Goal: Communication & Community: Ask a question

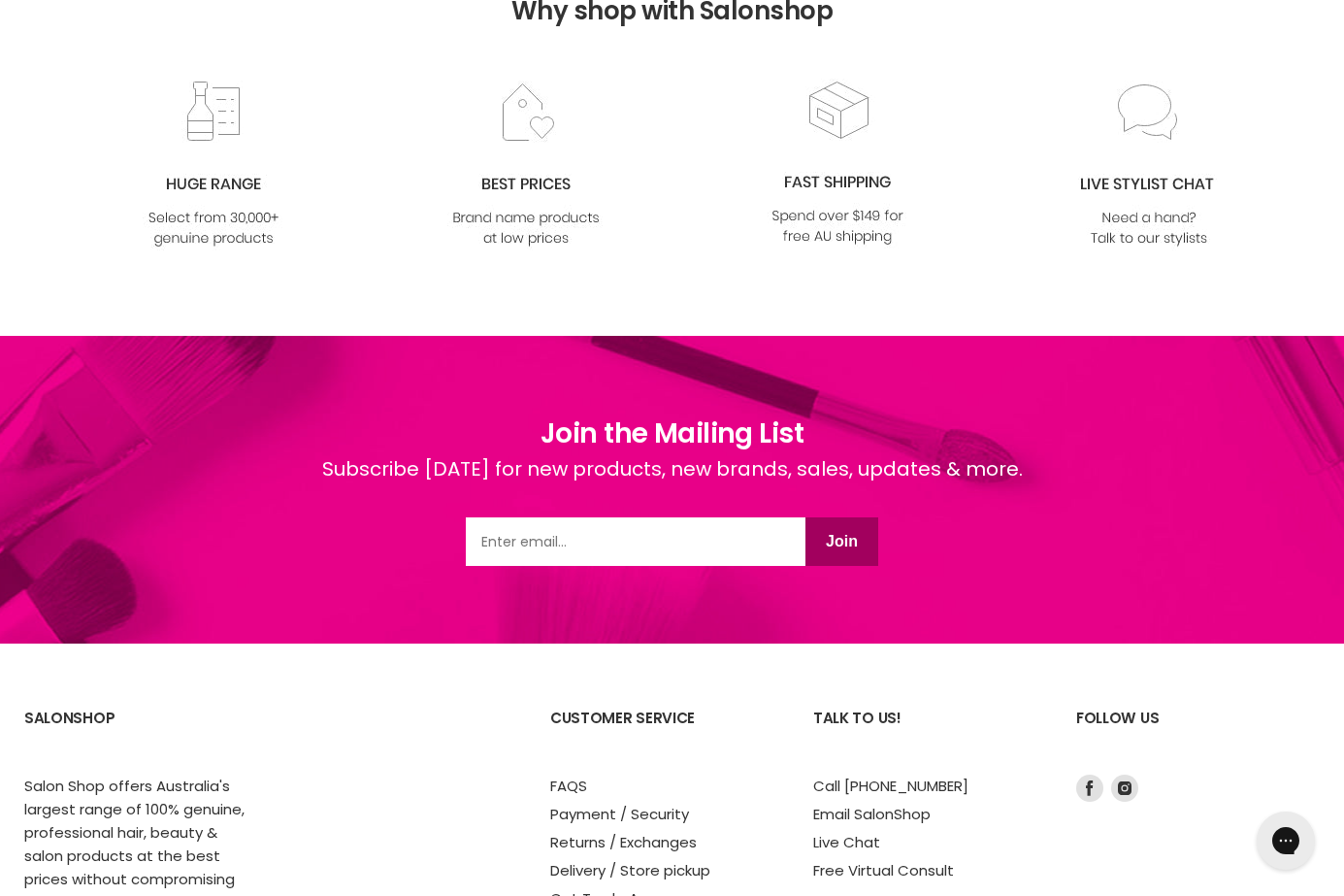
scroll to position [2319, 0]
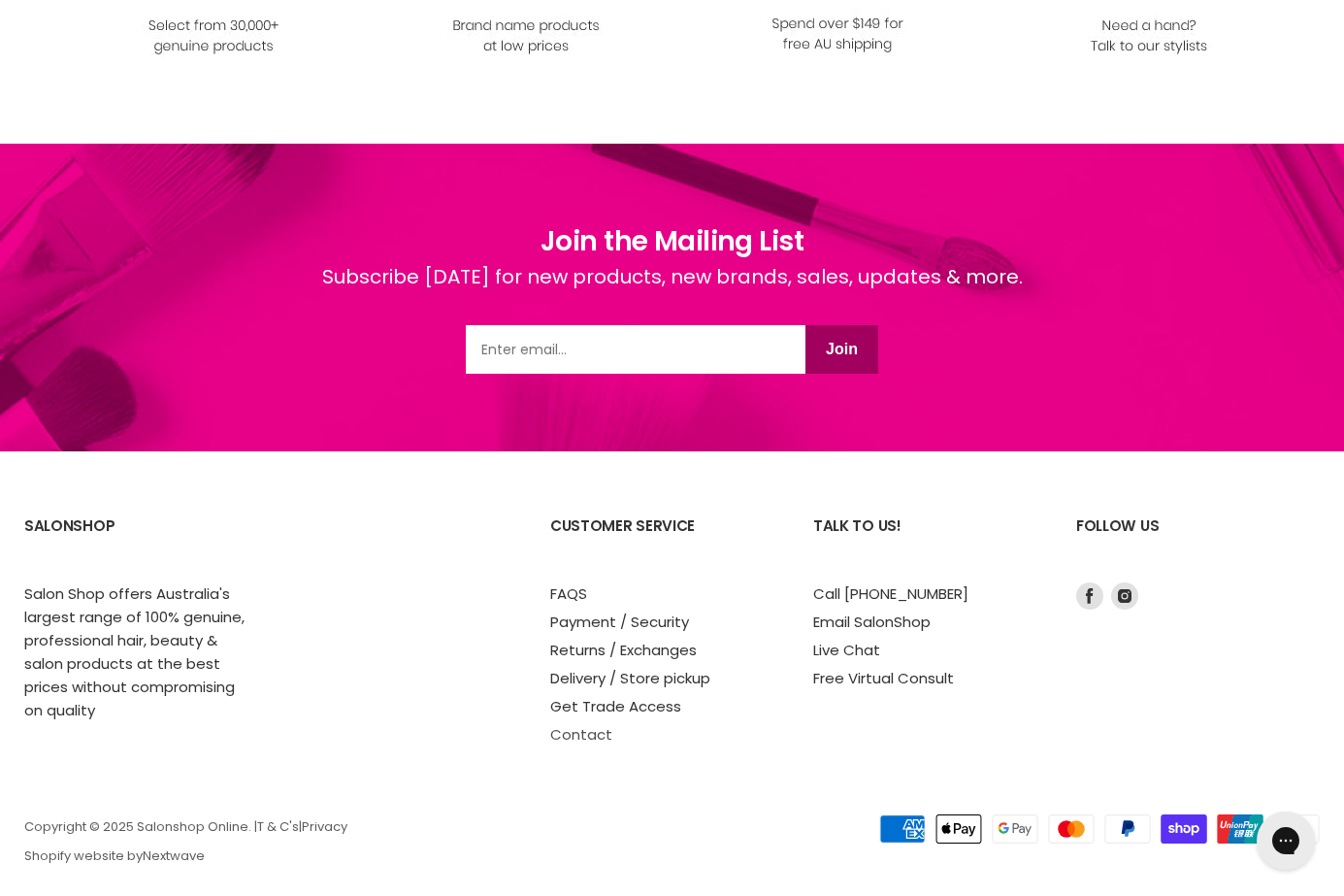
click at [579, 724] on link "Contact" at bounding box center [581, 734] width 62 height 20
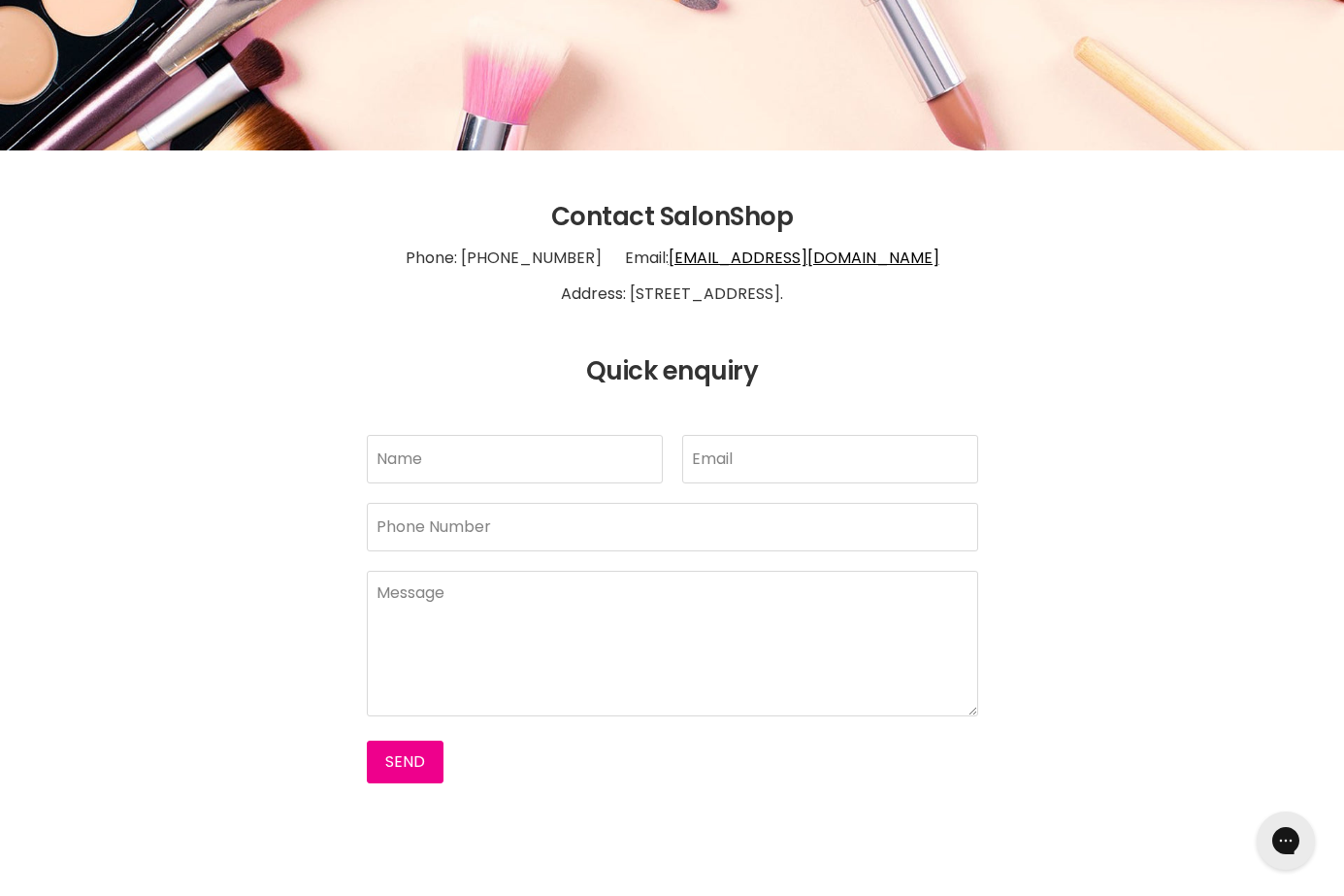
scroll to position [291, 0]
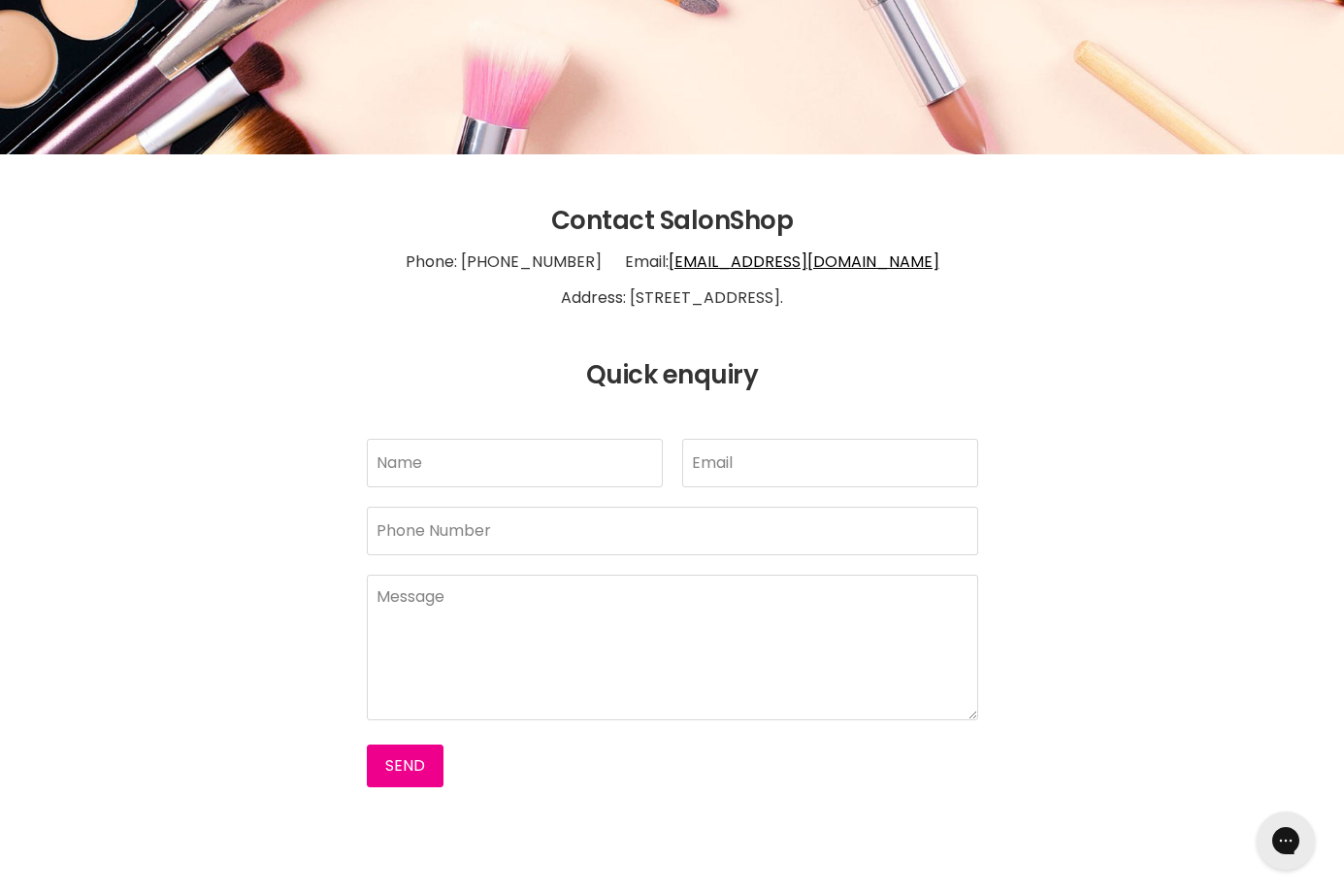
drag, startPoint x: 915, startPoint y: 262, endPoint x: 665, endPoint y: 269, distance: 250.1
click at [665, 269] on p "Phone: [PHONE_NUMBER] Email: [EMAIL_ADDRESS][DOMAIN_NAME] Address: [STREET_ADDR…" at bounding box center [672, 280] width 1295 height 90
drag, startPoint x: 908, startPoint y: 268, endPoint x: 672, endPoint y: 269, distance: 236.0
click at [672, 269] on p "Phone: [PHONE_NUMBER] Email: [EMAIL_ADDRESS][DOMAIN_NAME] Address: [STREET_ADDR…" at bounding box center [672, 280] width 1295 height 90
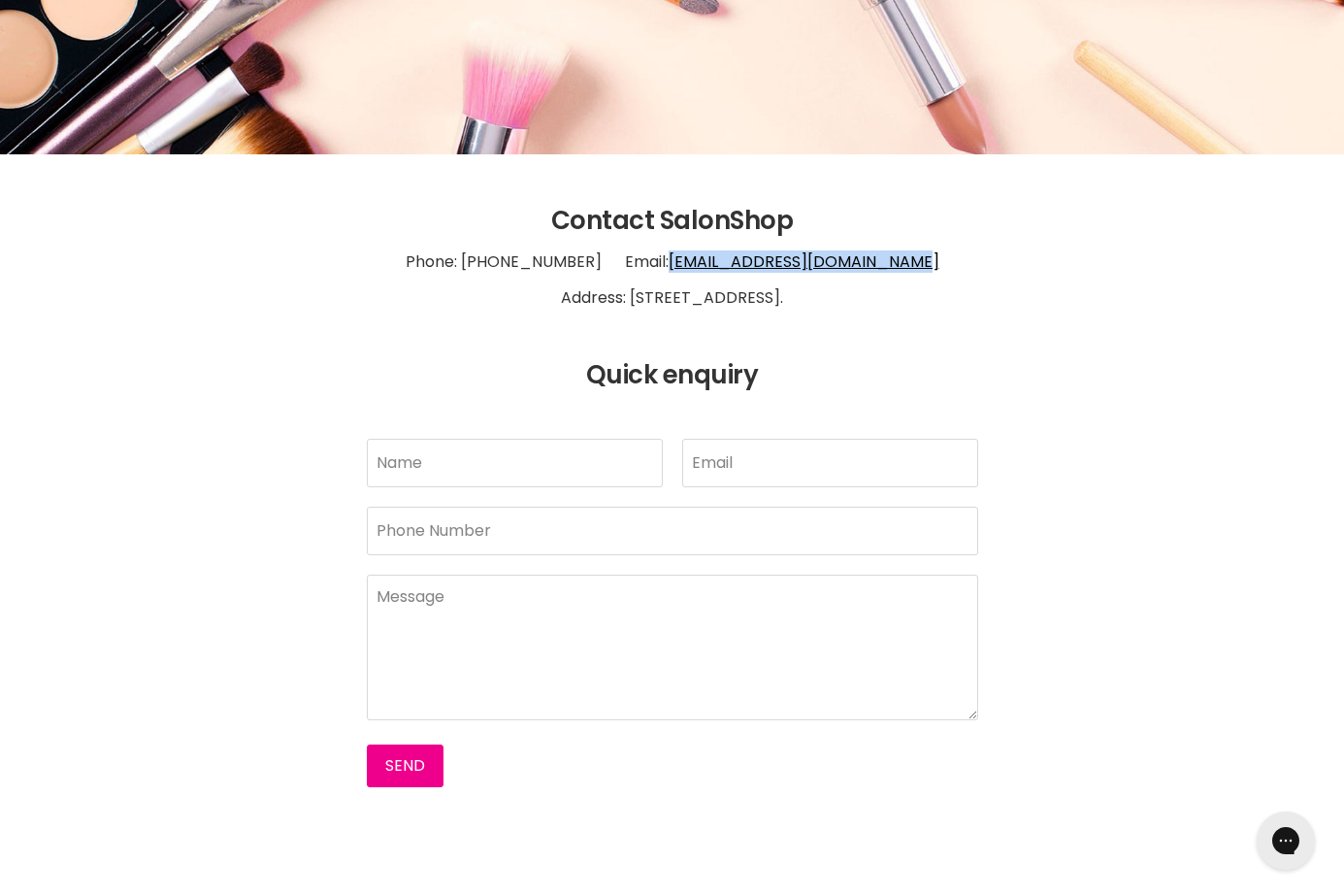
copy link "[EMAIL_ADDRESS][DOMAIN_NAME]"
click at [513, 465] on input "Name" at bounding box center [515, 463] width 296 height 49
type input "M.Shahid"
click at [764, 450] on input "Email" at bounding box center [830, 463] width 296 height 49
type input "[EMAIL_ADDRESS][DOMAIN_NAME]"
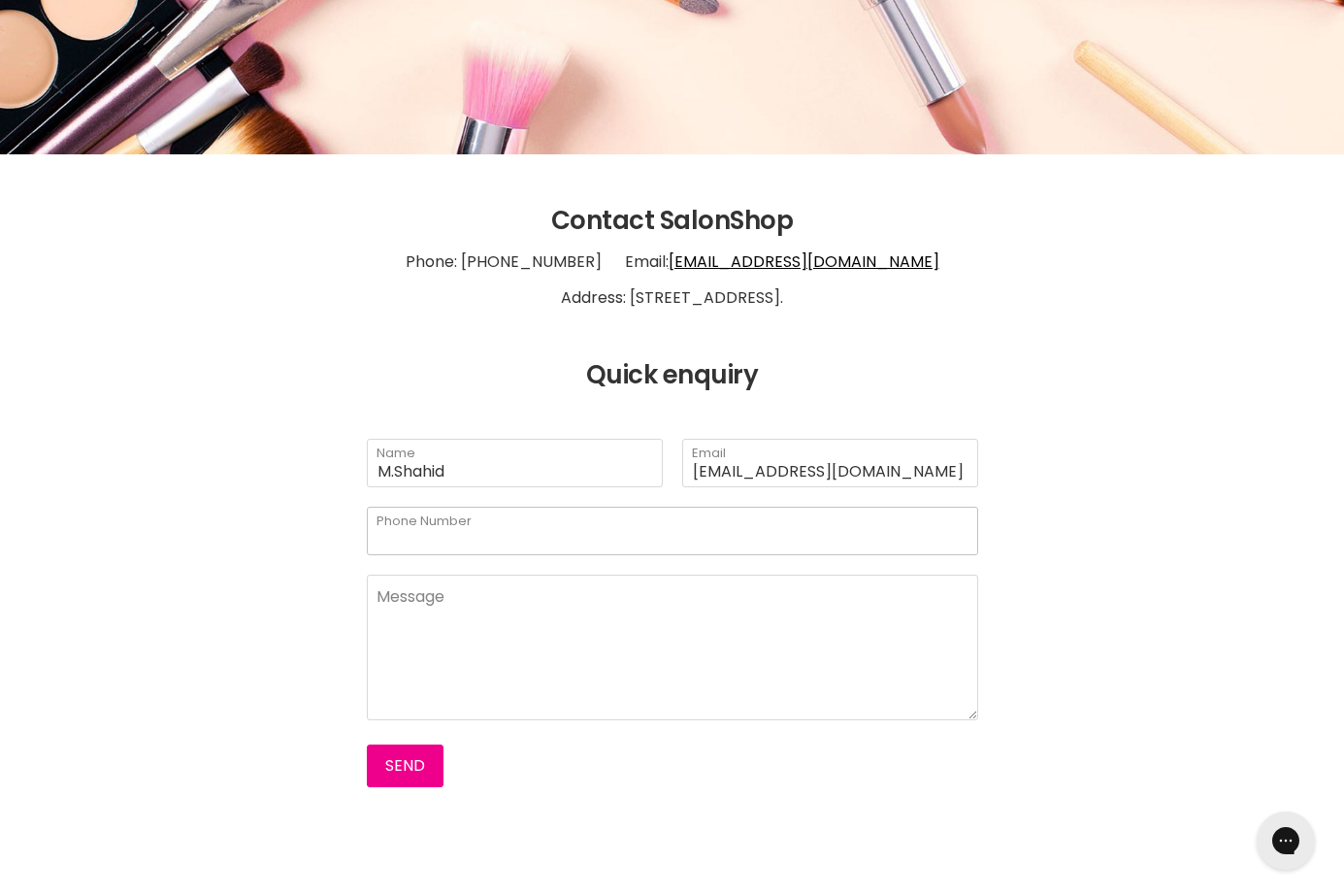
drag, startPoint x: 624, startPoint y: 541, endPoint x: 633, endPoint y: 523, distance: 20.1
click at [624, 540] on input "Phone Number" at bounding box center [672, 531] width 611 height 49
type input "0092523572686"
click at [522, 650] on textarea "Main content" at bounding box center [672, 647] width 611 height 146
paste textarea "Dear Madam/Sir, We are glad to inform that we are Specialist Leading Manufactur…"
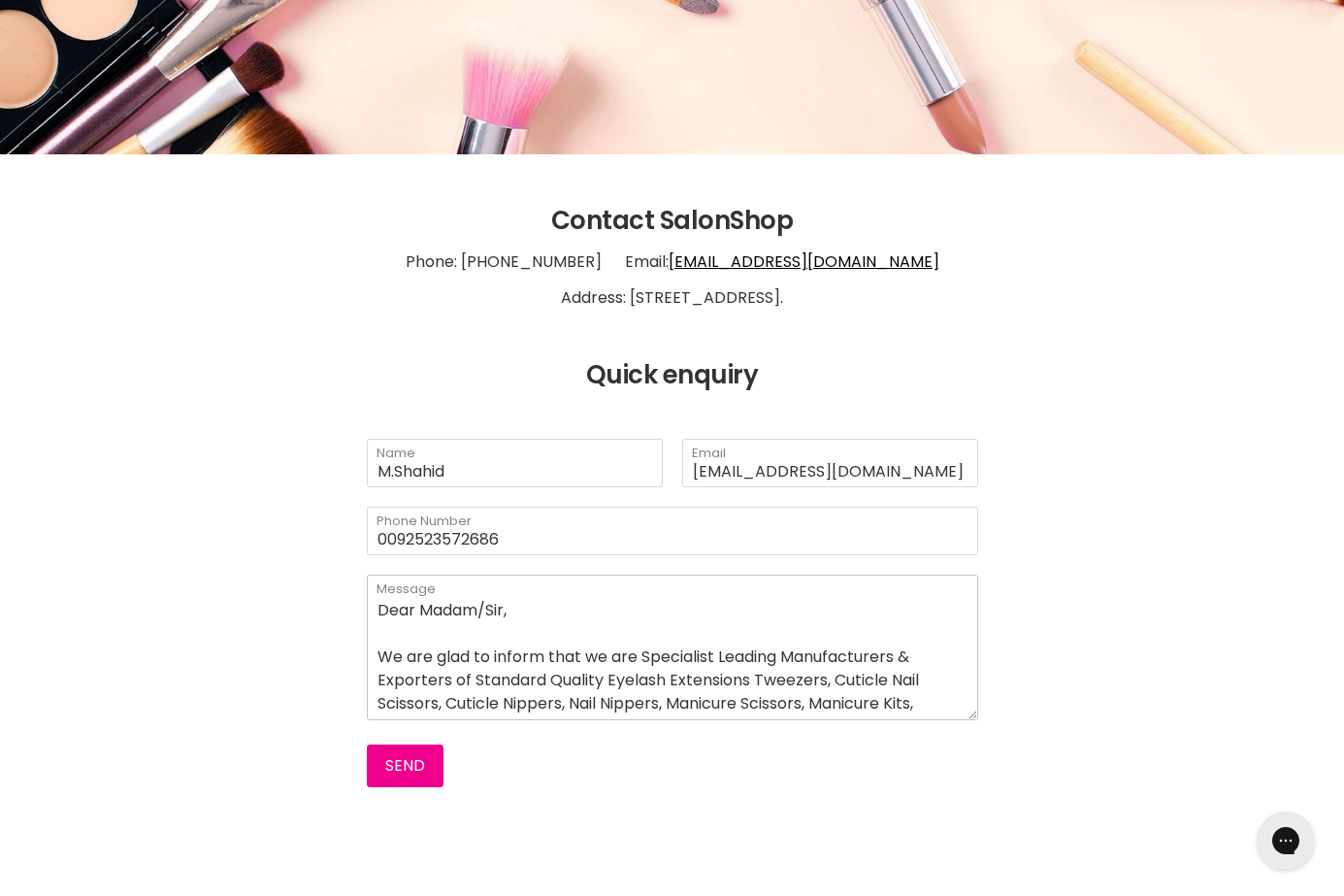
scroll to position [369, 0]
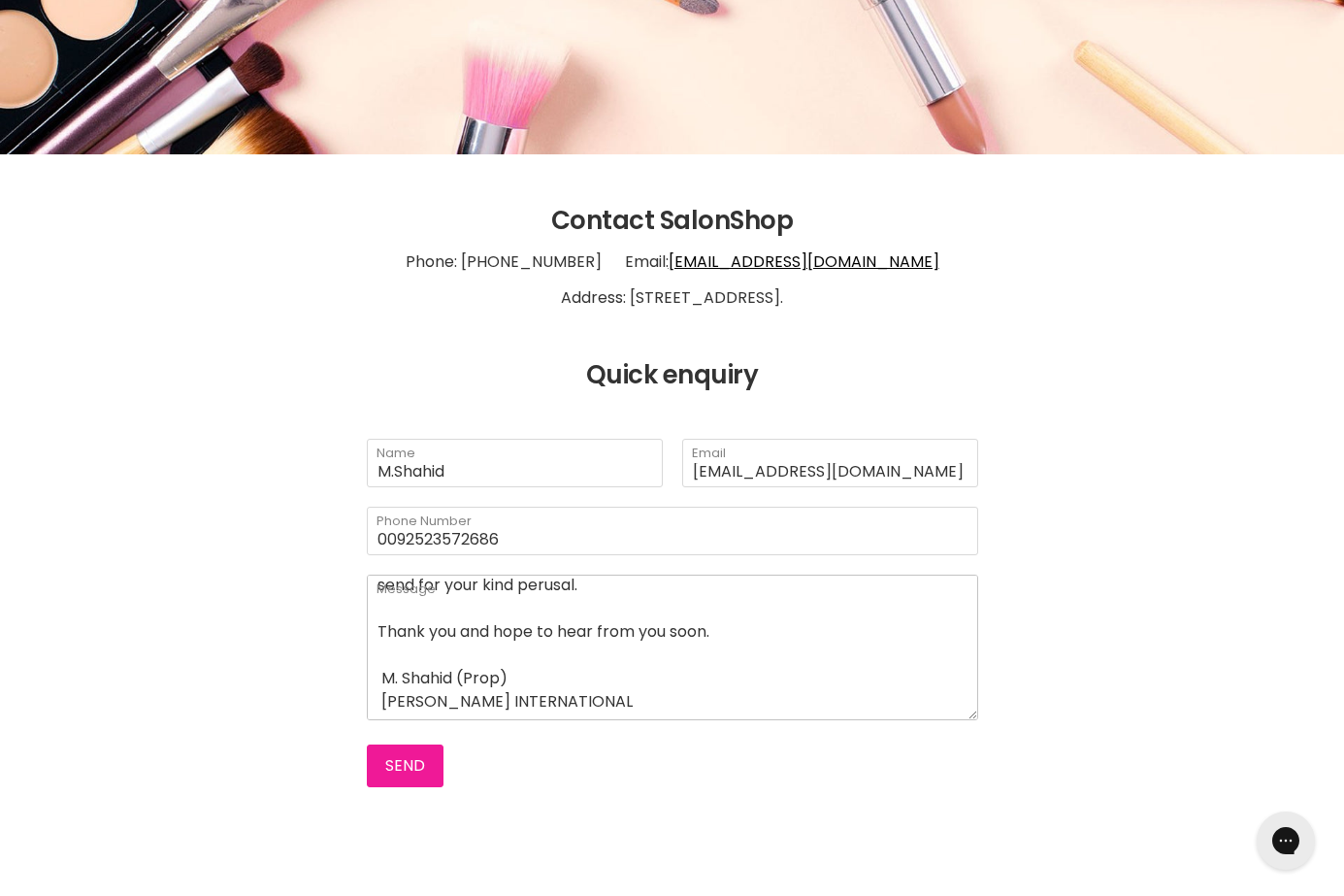
type textarea "Dear Madam/Sir, We are glad to inform that we are Specialist Leading Manufactur…"
click at [410, 773] on button "Send" at bounding box center [405, 766] width 77 height 43
